Goal: Check status

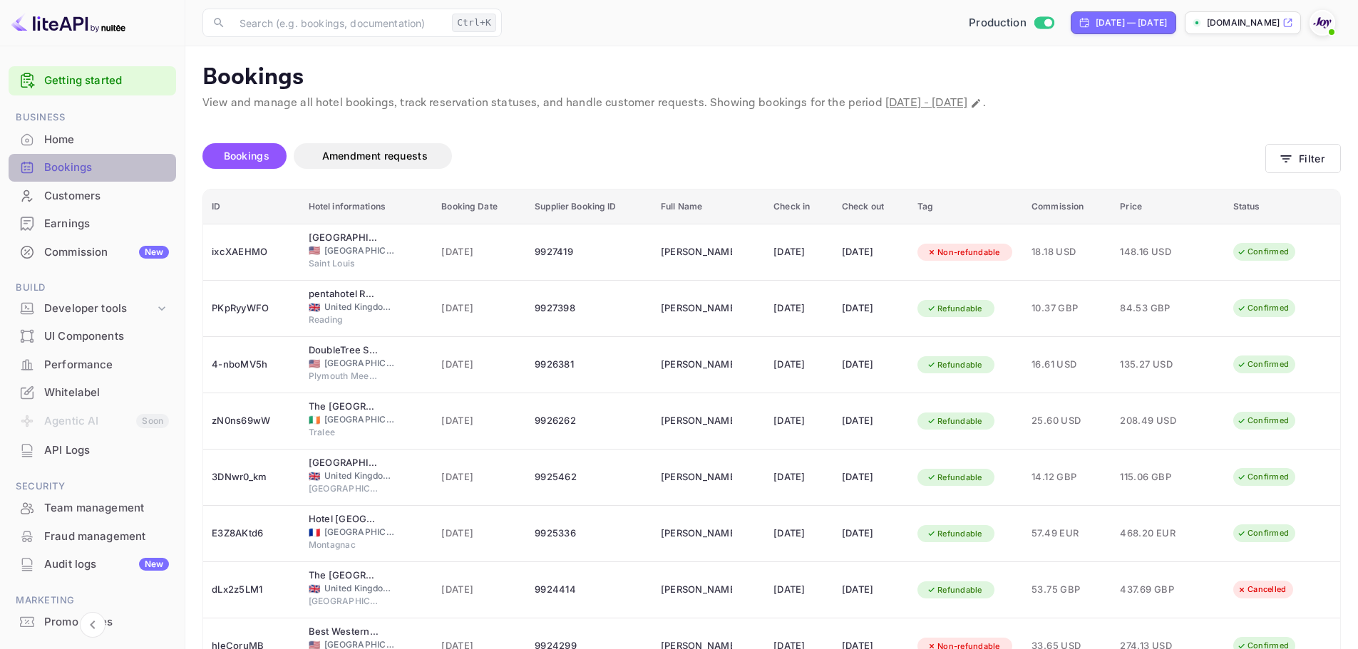
click at [115, 172] on div "Bookings" at bounding box center [106, 168] width 125 height 16
click at [1308, 165] on button "Filter" at bounding box center [1303, 158] width 76 height 29
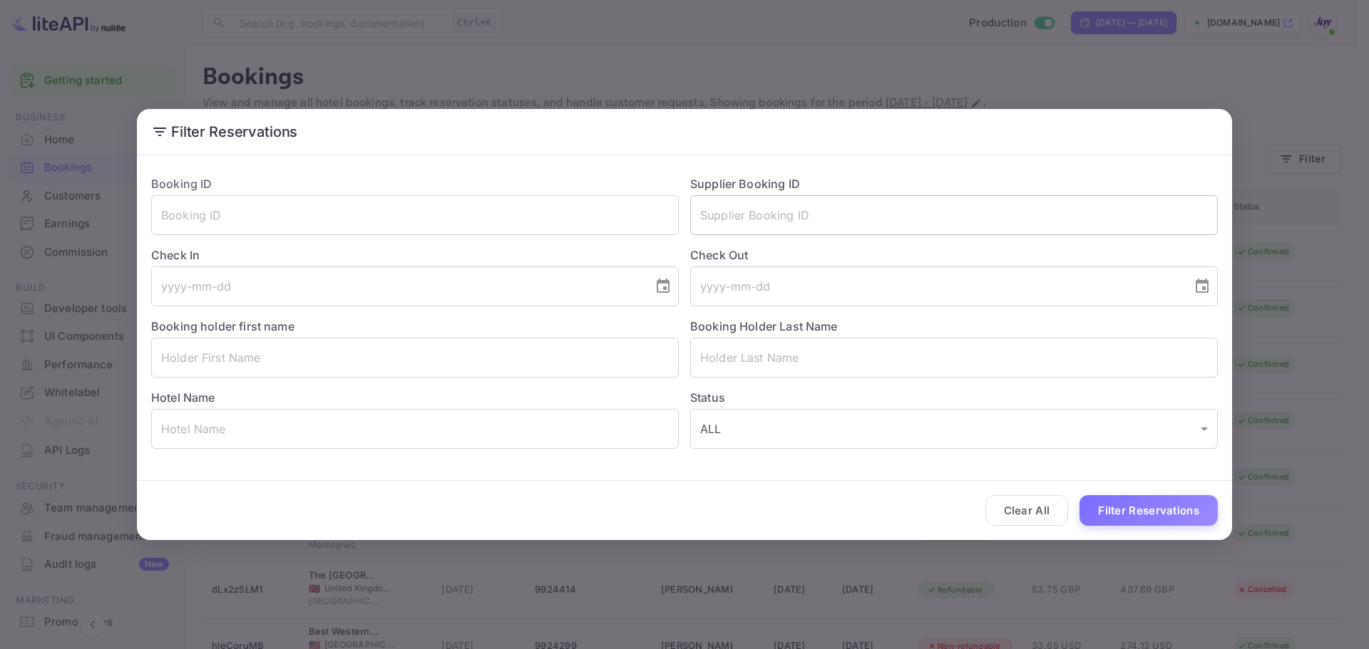
click at [724, 215] on input "text" at bounding box center [953, 215] width 527 height 40
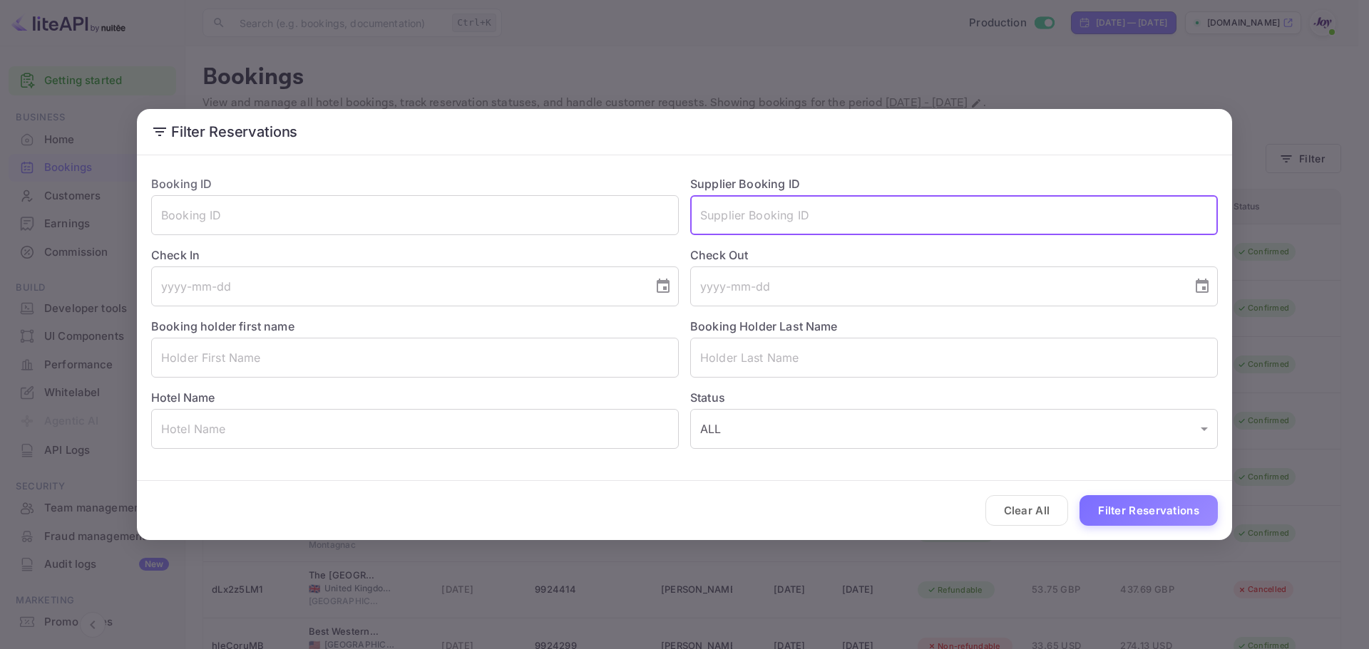
paste input "833479255"
type input "833479255"
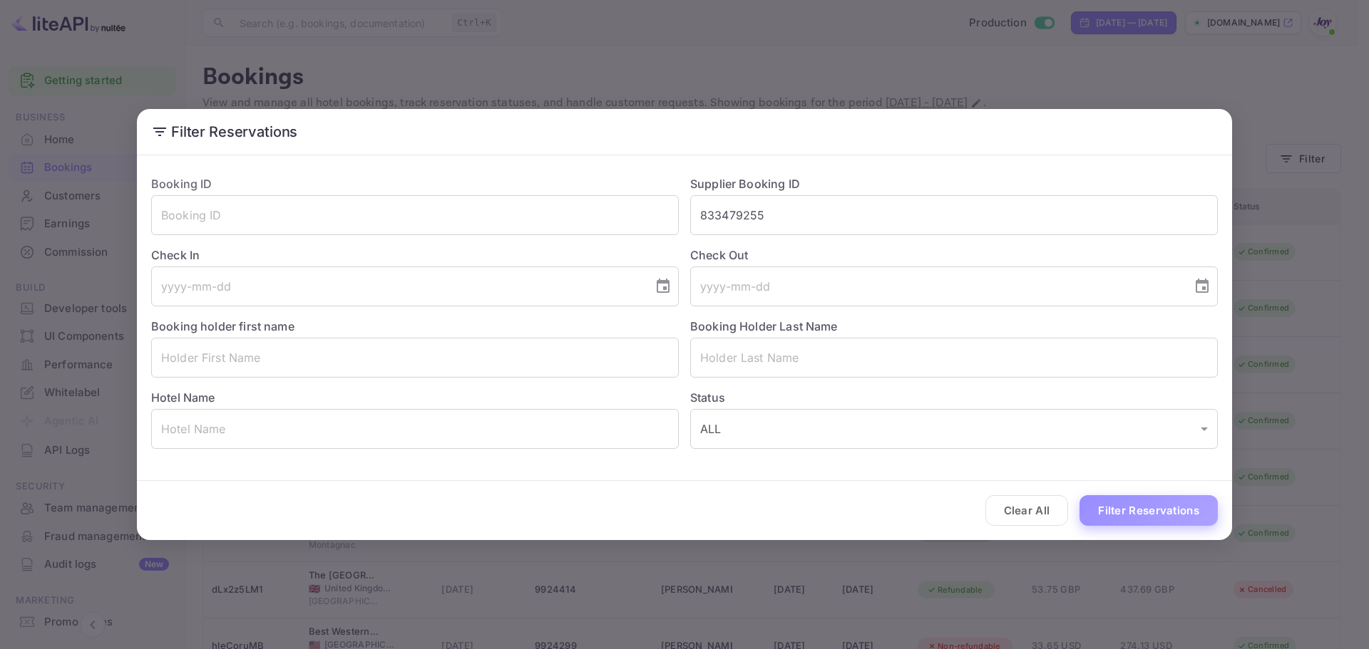
click at [1153, 520] on button "Filter Reservations" at bounding box center [1148, 510] width 138 height 31
